Goal: Task Accomplishment & Management: Manage account settings

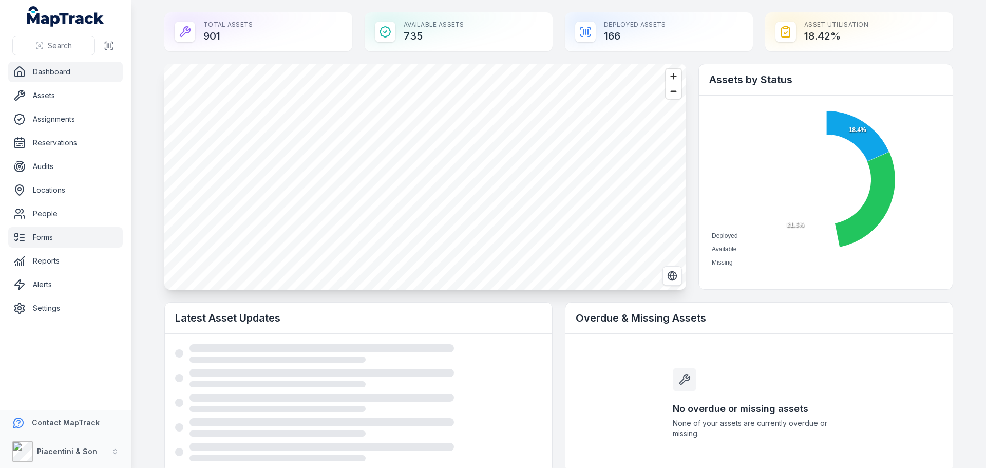
click at [79, 234] on link "Forms" at bounding box center [65, 237] width 115 height 21
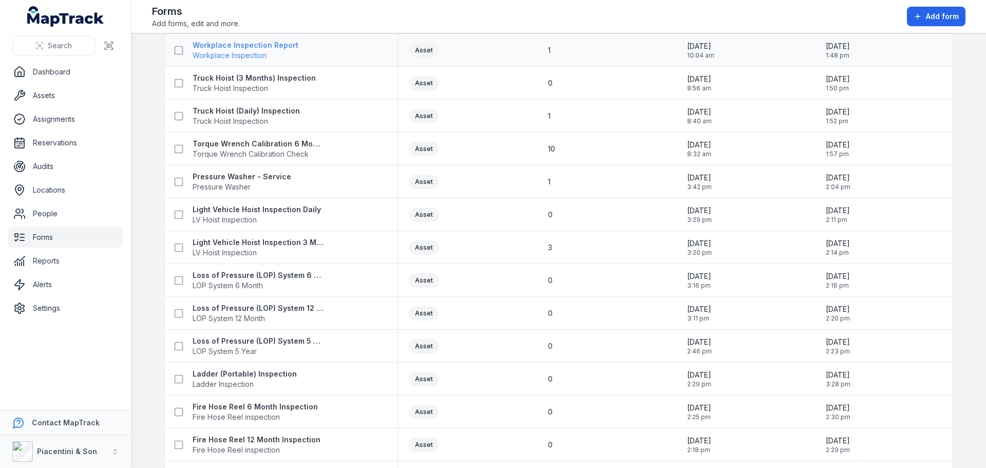
scroll to position [514, 0]
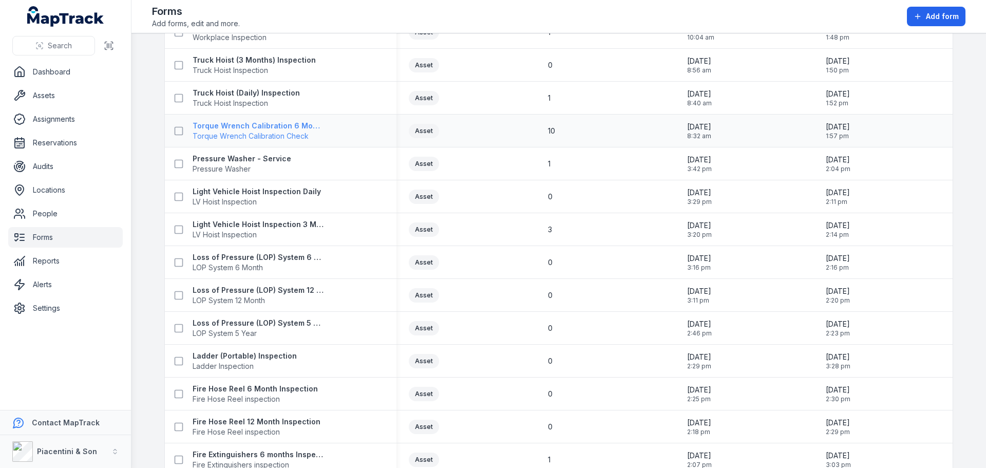
click at [235, 125] on strong "Torque Wrench Calibration 6 Months Check" at bounding box center [259, 126] width 132 height 10
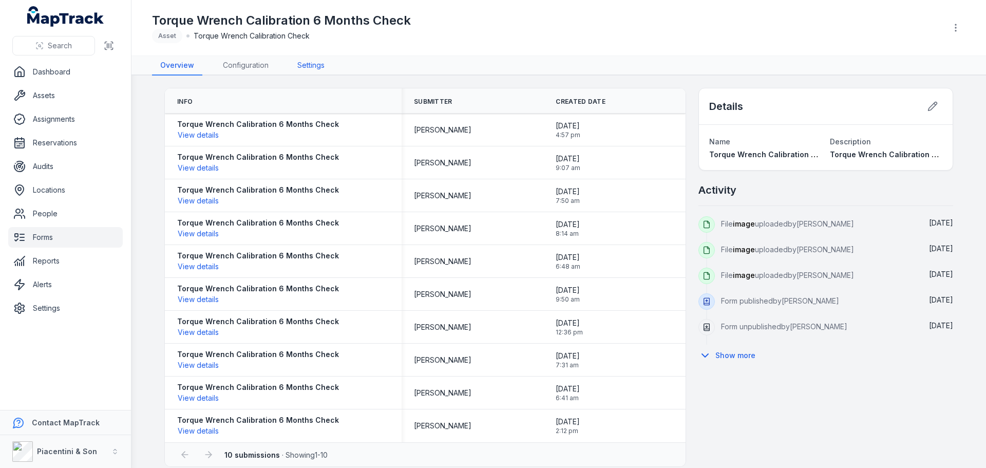
click at [305, 60] on link "Settings" at bounding box center [311, 66] width 44 height 20
click at [257, 63] on link "Configuration" at bounding box center [246, 66] width 62 height 20
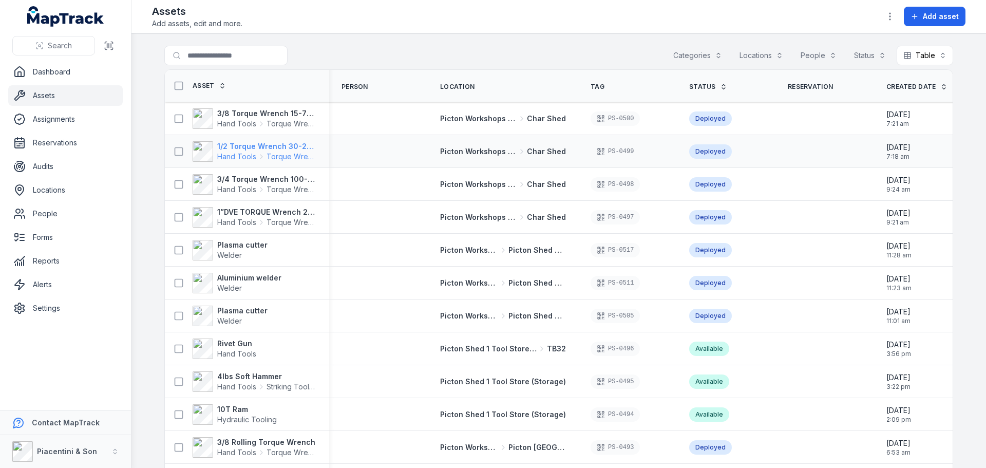
click at [241, 150] on strong "1/2 Torque Wrench 30-250 ft/lbs site box 2 4579" at bounding box center [267, 146] width 100 height 10
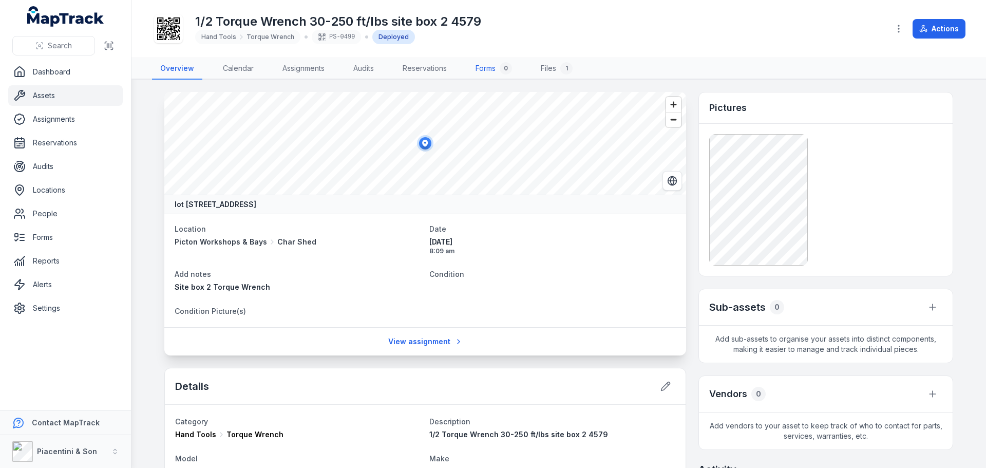
click at [482, 63] on link "Forms 0" at bounding box center [494, 69] width 53 height 22
click at [46, 77] on link "Dashboard" at bounding box center [65, 72] width 115 height 21
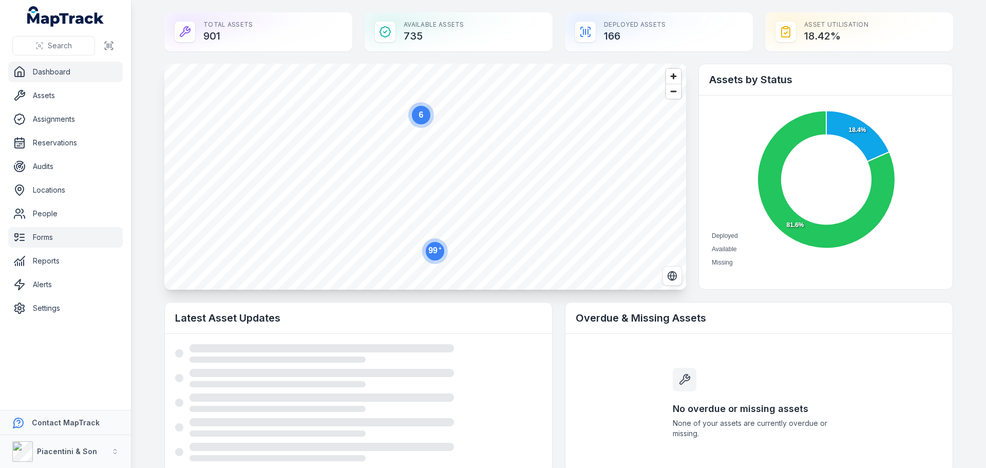
click at [65, 237] on link "Forms" at bounding box center [65, 237] width 115 height 21
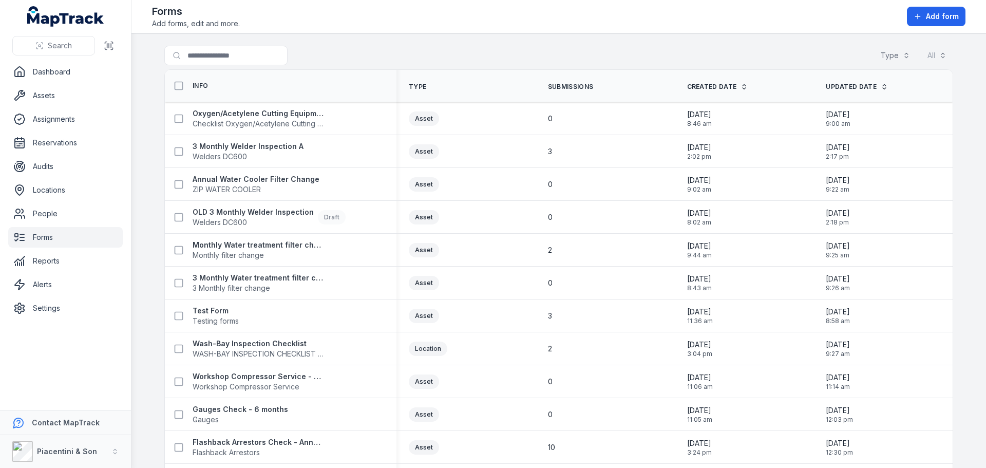
click at [772, 50] on div "Search for forms Type All" at bounding box center [558, 58] width 789 height 24
click at [775, 44] on main "Search for forms Type All Info Type Submissions Created Date Updated Date Oxyge…" at bounding box center [559, 250] width 855 height 435
